Goal: Information Seeking & Learning: Learn about a topic

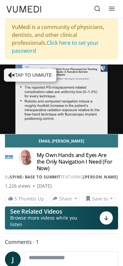
click at [81, 174] on div "My Own Hands and Eyes Are the Only Navigation I Need (For Now) By Spine: Base t…" at bounding box center [62, 166] width 114 height 28
click at [82, 175] on div "By Spine: Base to Summit FEATURING Christopher Shaffrey" at bounding box center [62, 177] width 114 height 6
click at [77, 173] on div "My Own Hands and Eyes Are the Only Navigation I Need (For Now) By Spine: Base t…" at bounding box center [62, 166] width 114 height 28
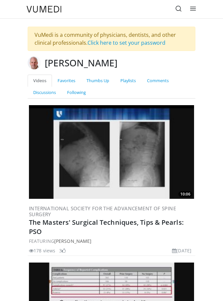
click at [190, 234] on h2 "The Masters' Surgical Techniques, Tips & Pearls: PSO" at bounding box center [111, 227] width 165 height 18
click at [187, 233] on h2 "The Masters' Surgical Techniques, Tips & Pearls: PSO" at bounding box center [111, 227] width 165 height 18
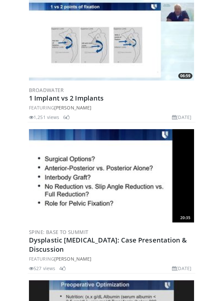
scroll to position [1811, 0]
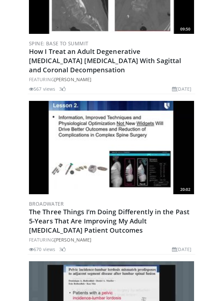
scroll to position [2780, 0]
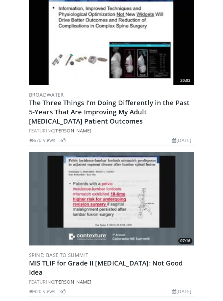
scroll to position [2889, 0]
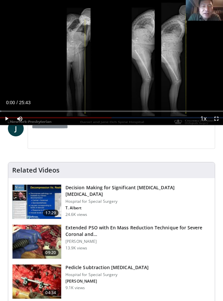
scroll to position [243, 0]
click at [195, 279] on link "04:34 Pedicle Subtraction Osteotomy Hospital for Special Surgery O. Boachie-Adj…" at bounding box center [111, 282] width 199 height 35
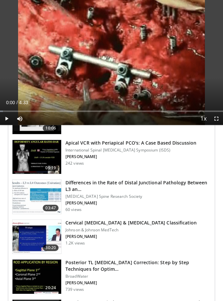
scroll to position [758, 0]
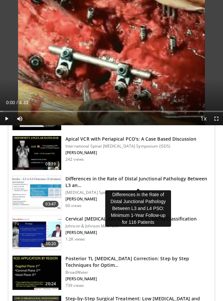
click at [80, 187] on h3 "Differences in the Rate of Distal Junctional Pathology Between L3 an…" at bounding box center [137, 182] width 145 height 13
click at [75, 190] on p "[MEDICAL_DATA] Spine Research Society" at bounding box center [137, 192] width 145 height 5
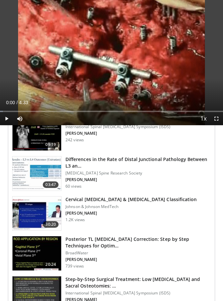
click at [76, 169] on h3 "Differences in the Rate of Distal Junctional Pathology Between L3 an…" at bounding box center [137, 162] width 145 height 13
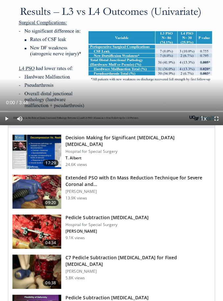
scroll to position [126, 0]
